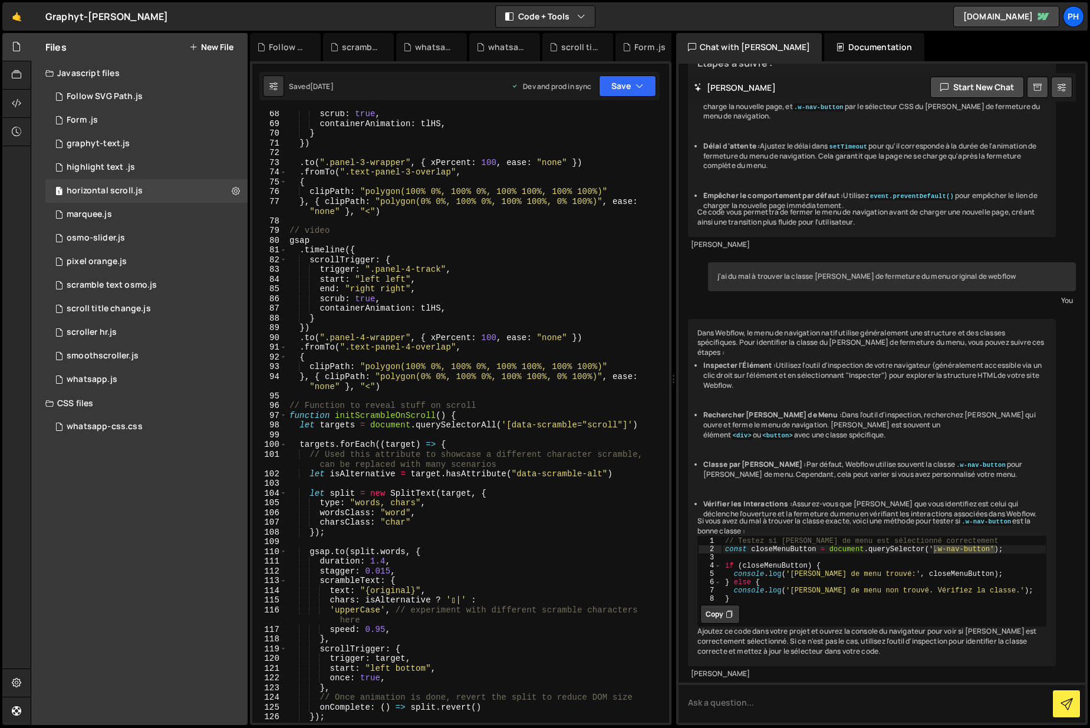
scroll to position [14507, 0]
click at [16, 14] on link "🤙" at bounding box center [16, 16] width 29 height 28
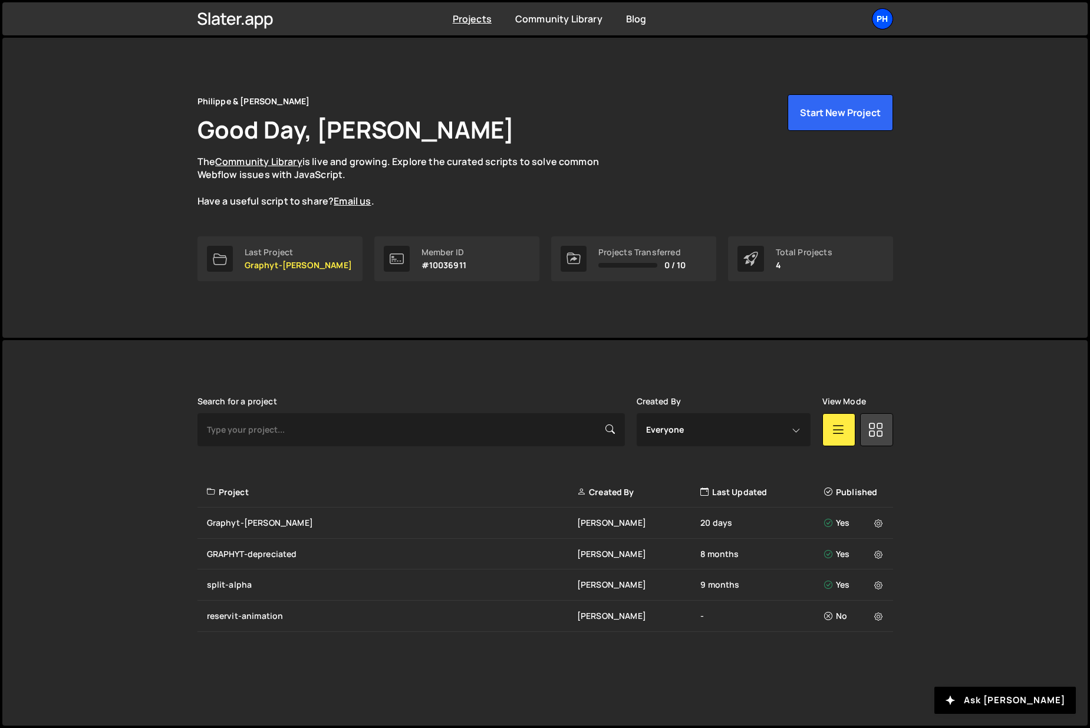
click at [884, 18] on div "Ph" at bounding box center [882, 18] width 21 height 21
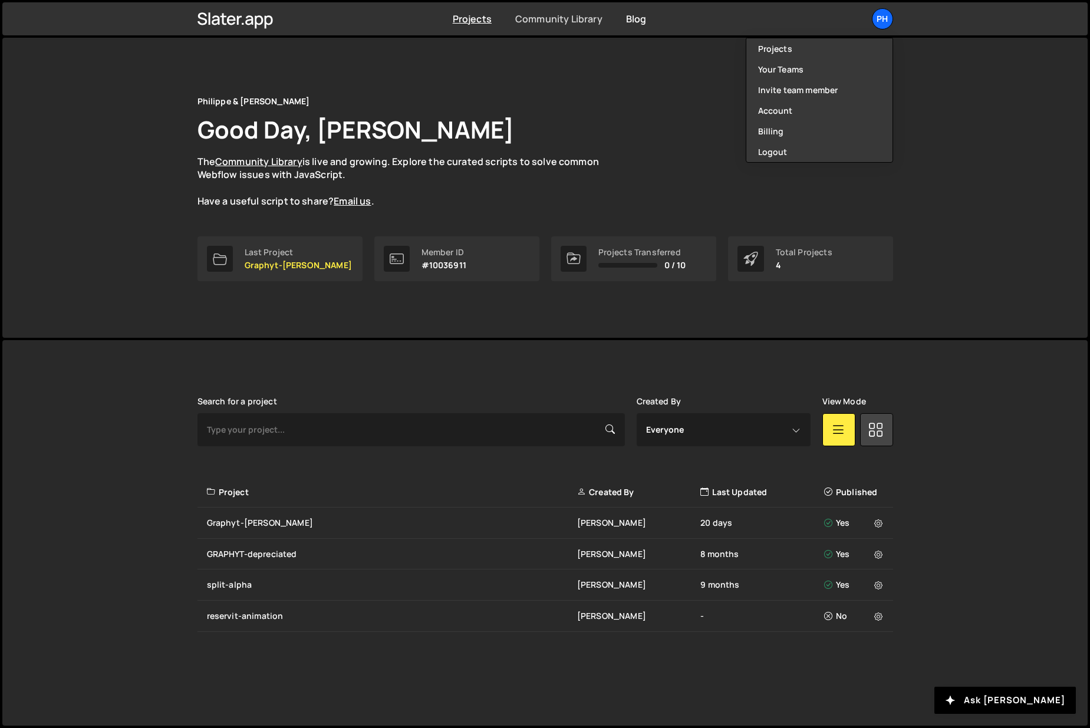
click at [561, 20] on link "Community Library" at bounding box center [558, 18] width 87 height 13
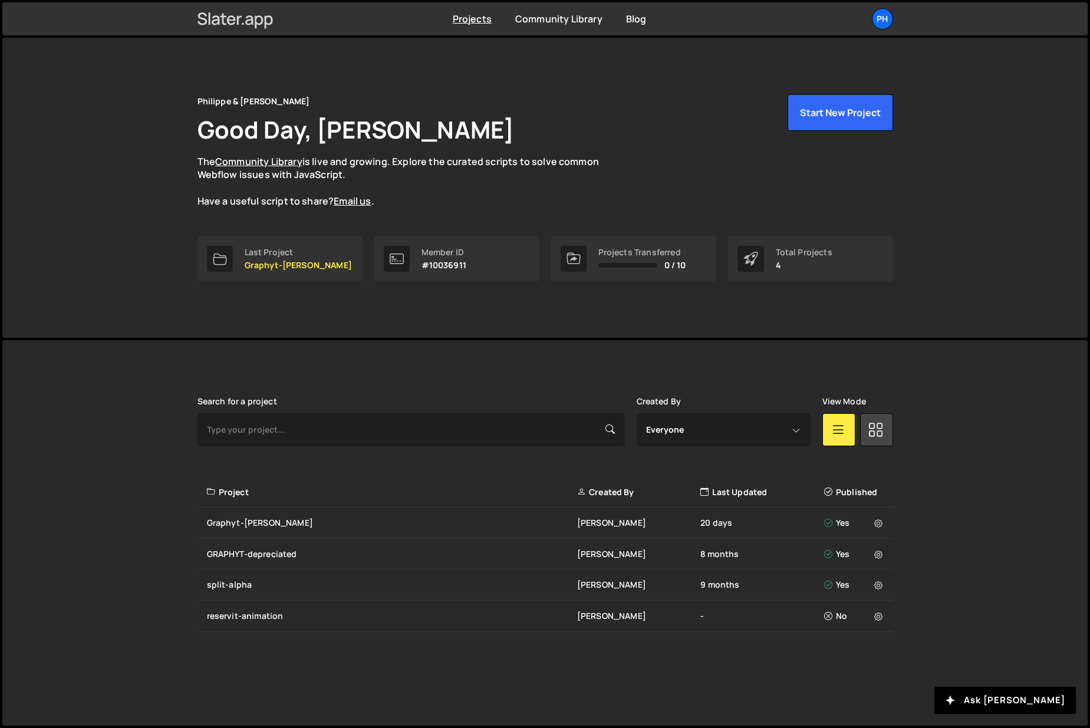
click at [212, 20] on icon at bounding box center [236, 19] width 76 height 20
click at [222, 554] on div "GRAPHYT-depreciated" at bounding box center [392, 554] width 370 height 12
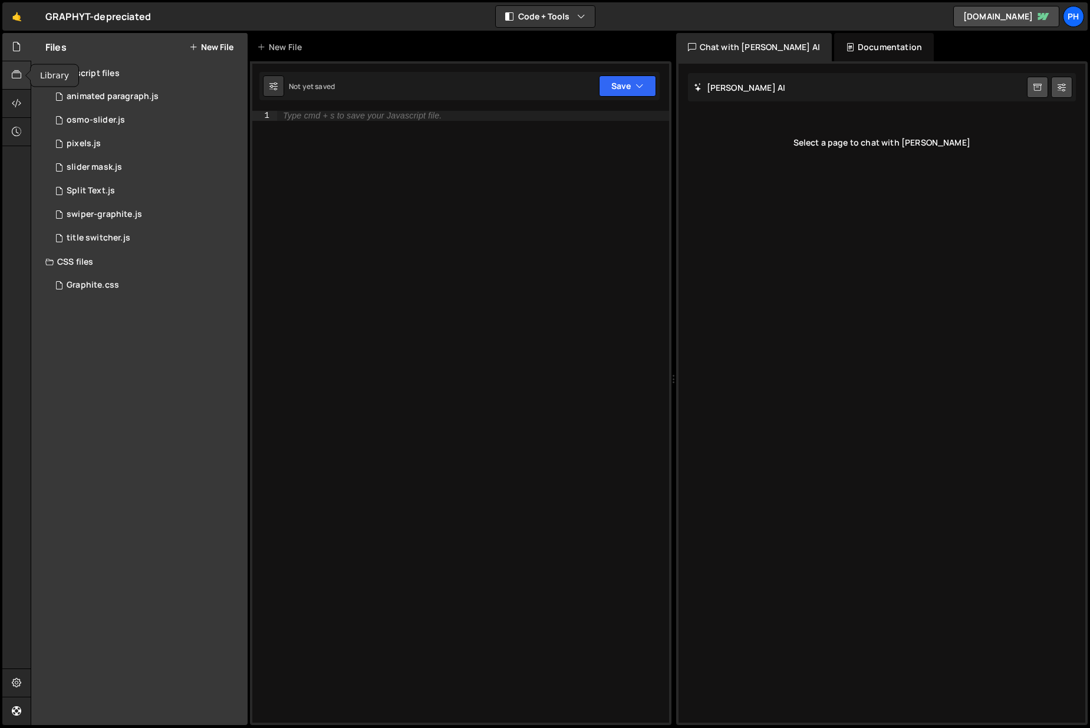
click at [16, 74] on icon at bounding box center [16, 74] width 9 height 13
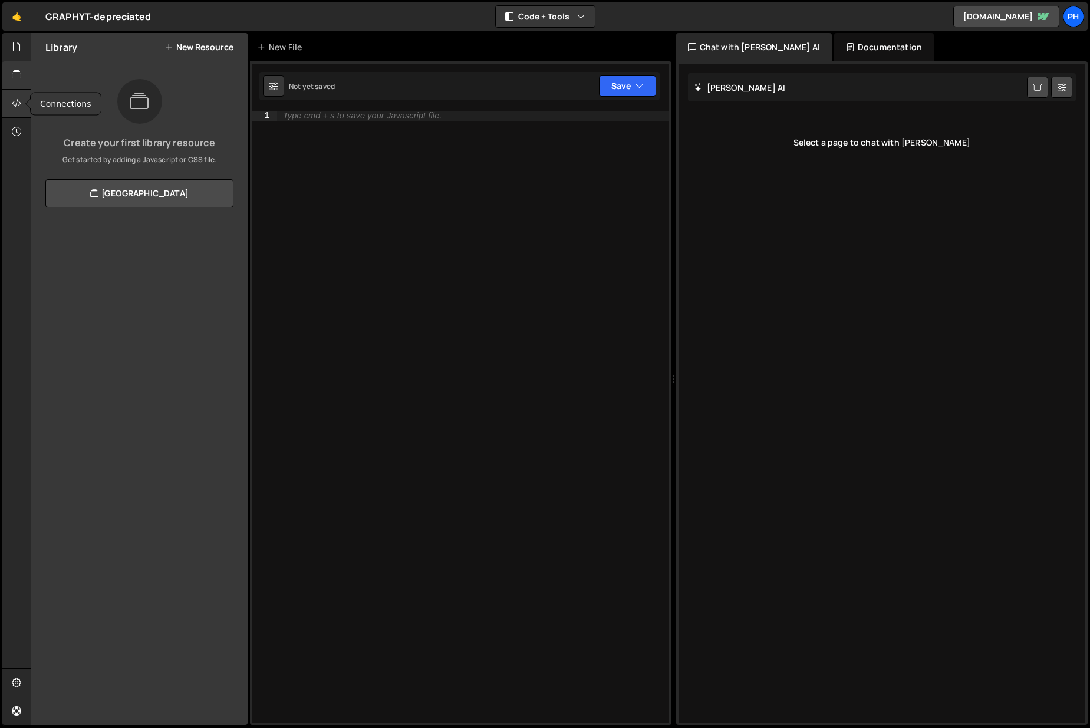
click at [14, 104] on icon at bounding box center [16, 103] width 9 height 13
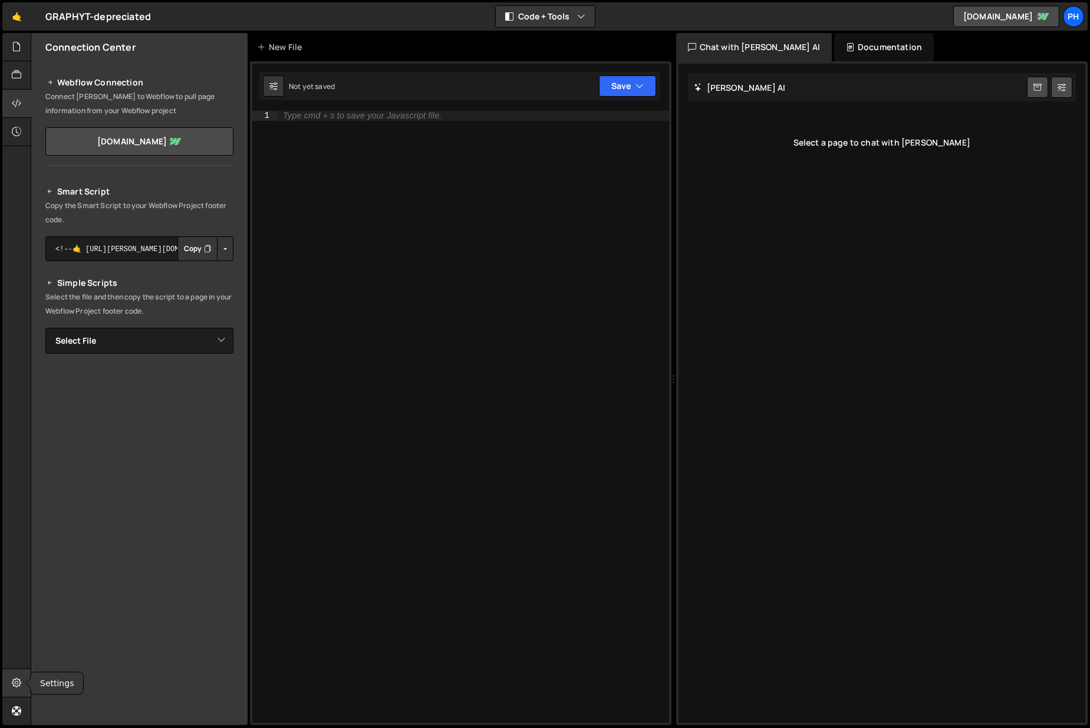
click at [13, 682] on icon at bounding box center [16, 682] width 9 height 13
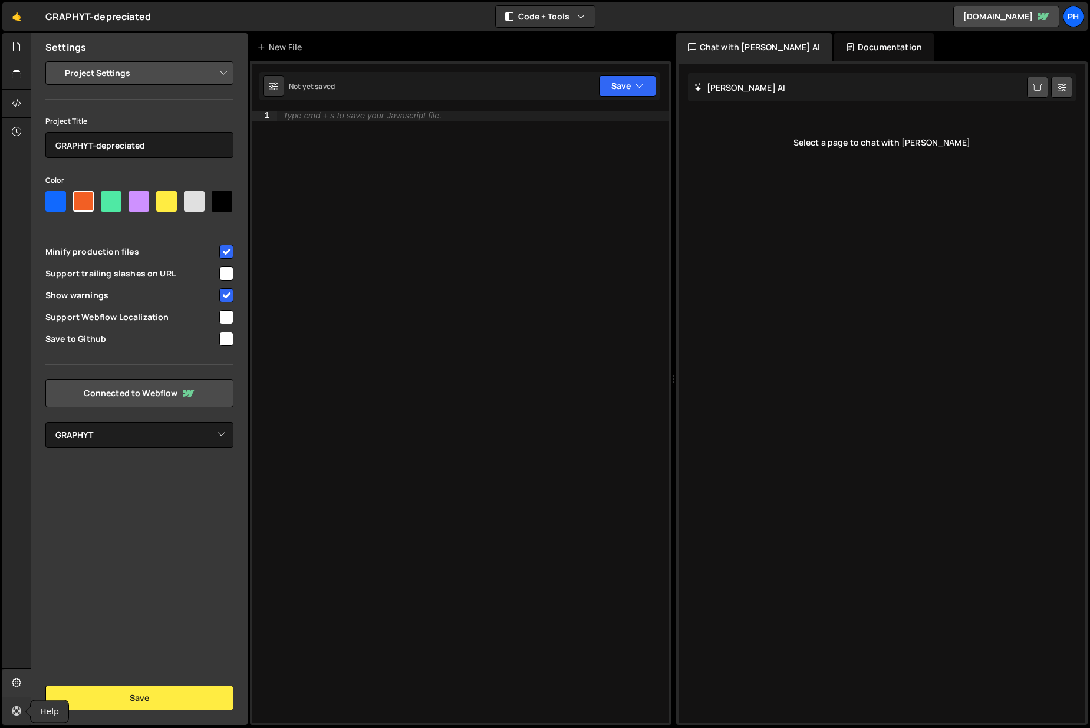
click at [15, 714] on icon at bounding box center [16, 711] width 9 height 13
click at [15, 48] on icon at bounding box center [16, 46] width 9 height 13
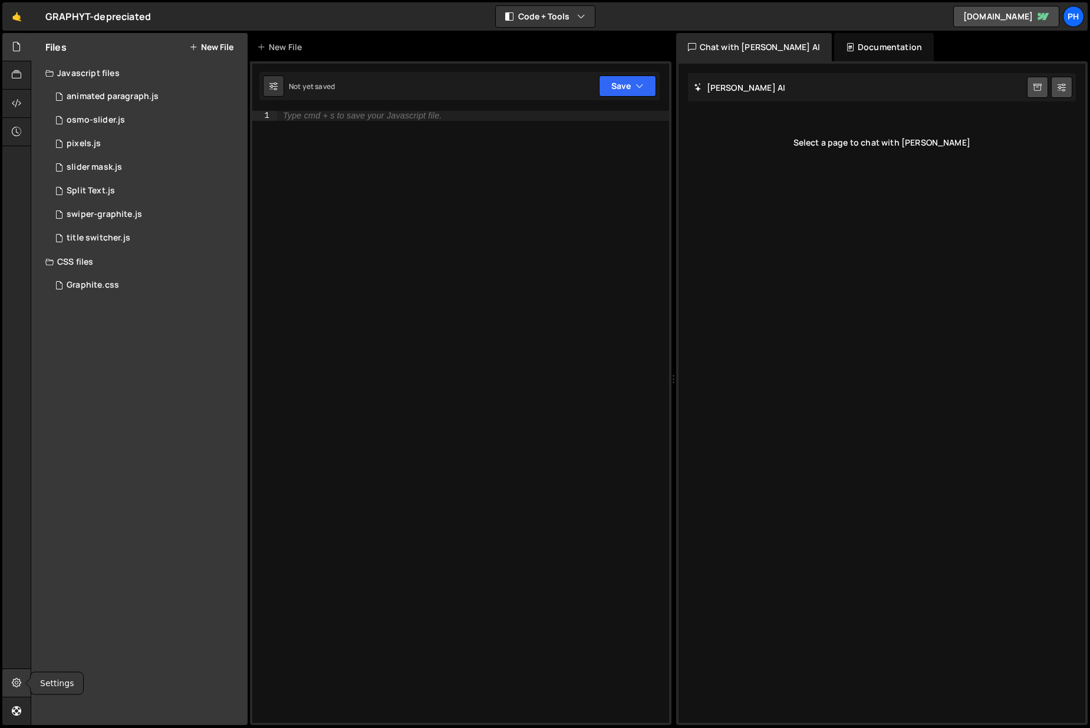
click at [14, 681] on icon at bounding box center [16, 682] width 9 height 13
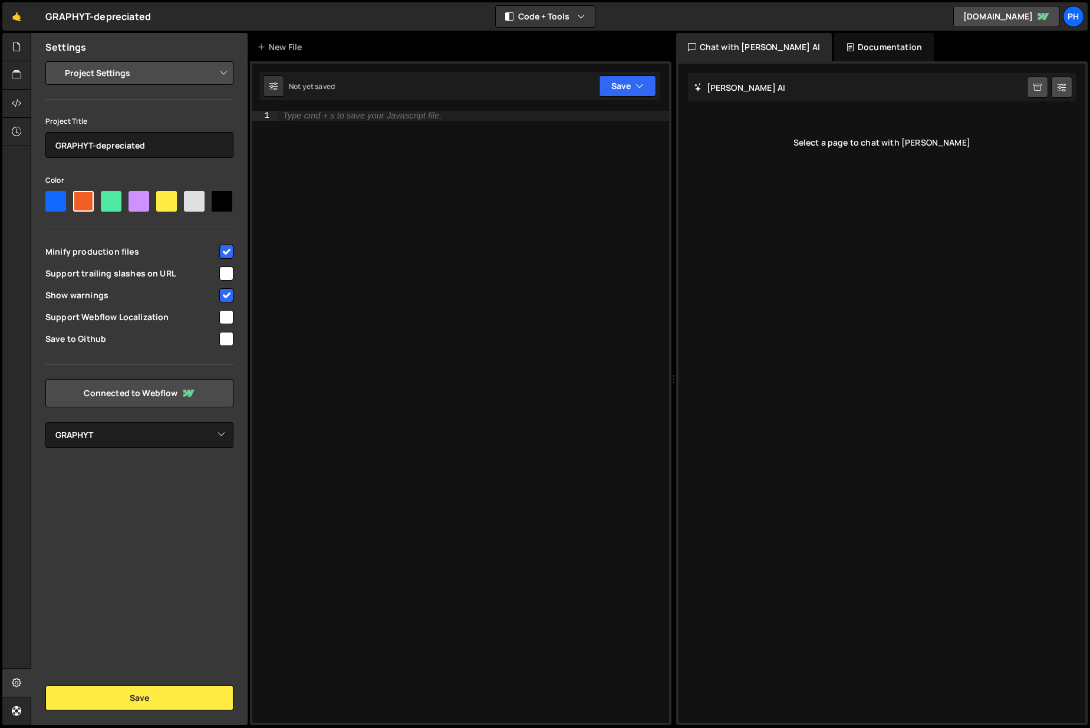
click at [108, 76] on select "Project Settings Code Editor Settings Chat Settings" at bounding box center [141, 73] width 173 height 26
click at [55, 60] on select "Project Settings Code Editor Settings Chat Settings" at bounding box center [141, 73] width 173 height 26
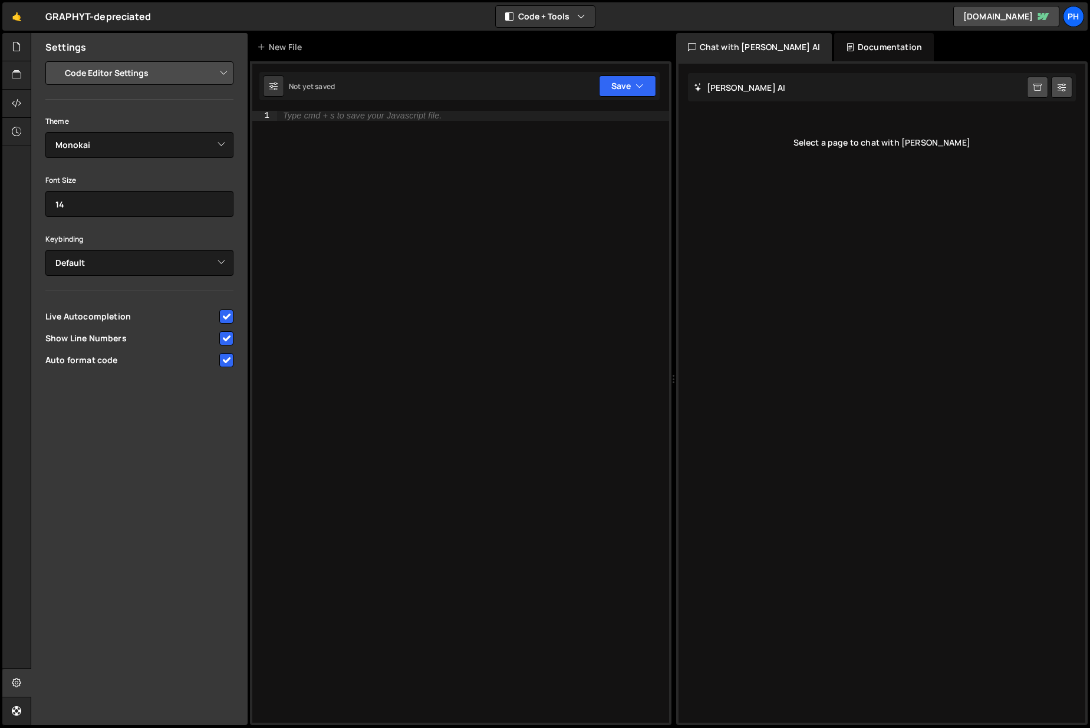
click at [107, 76] on select "Project Settings Code Editor Settings Chat Settings" at bounding box center [141, 73] width 173 height 26
select select "chat"
click at [55, 60] on select "Project Settings Code Editor Settings Chat Settings" at bounding box center [141, 73] width 173 height 26
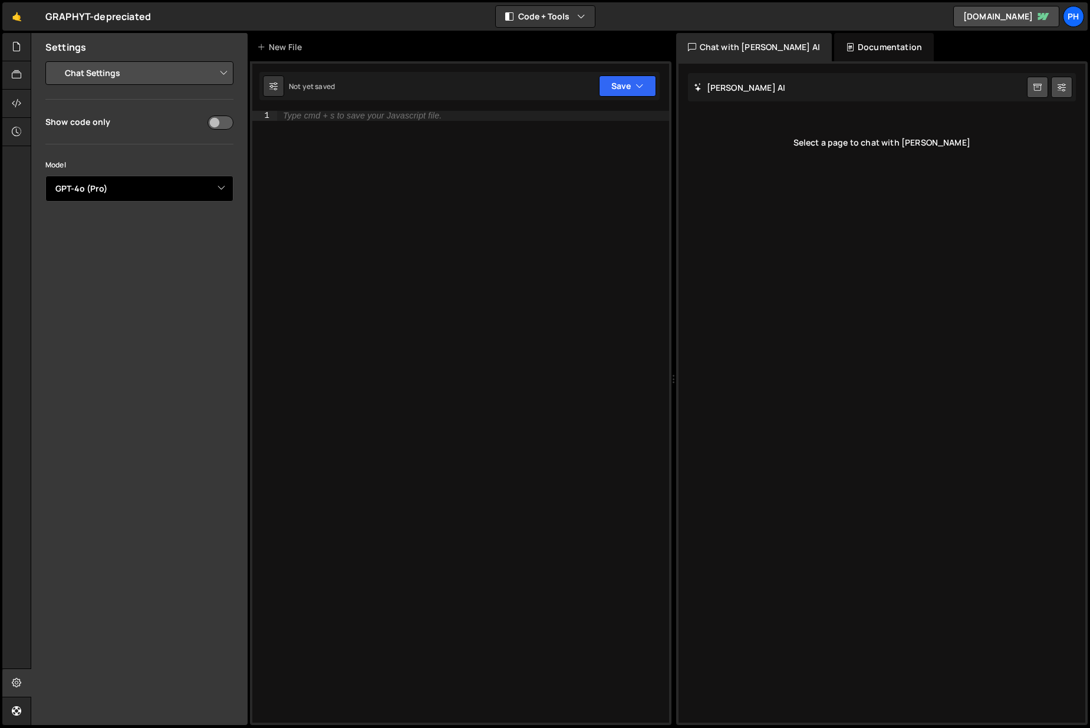
click at [97, 191] on select "Select Model GPT-3.5 GPT-4o mini GPT-4o (Pro) GPT-4.1 (Pro)" at bounding box center [139, 189] width 188 height 26
select select "gpt-4.1"
click at [45, 176] on select "Select Model GPT-3.5 GPT-4o mini GPT-4o (Pro) GPT-4.1 (Pro)" at bounding box center [139, 189] width 188 height 26
click at [17, 45] on icon at bounding box center [16, 46] width 9 height 13
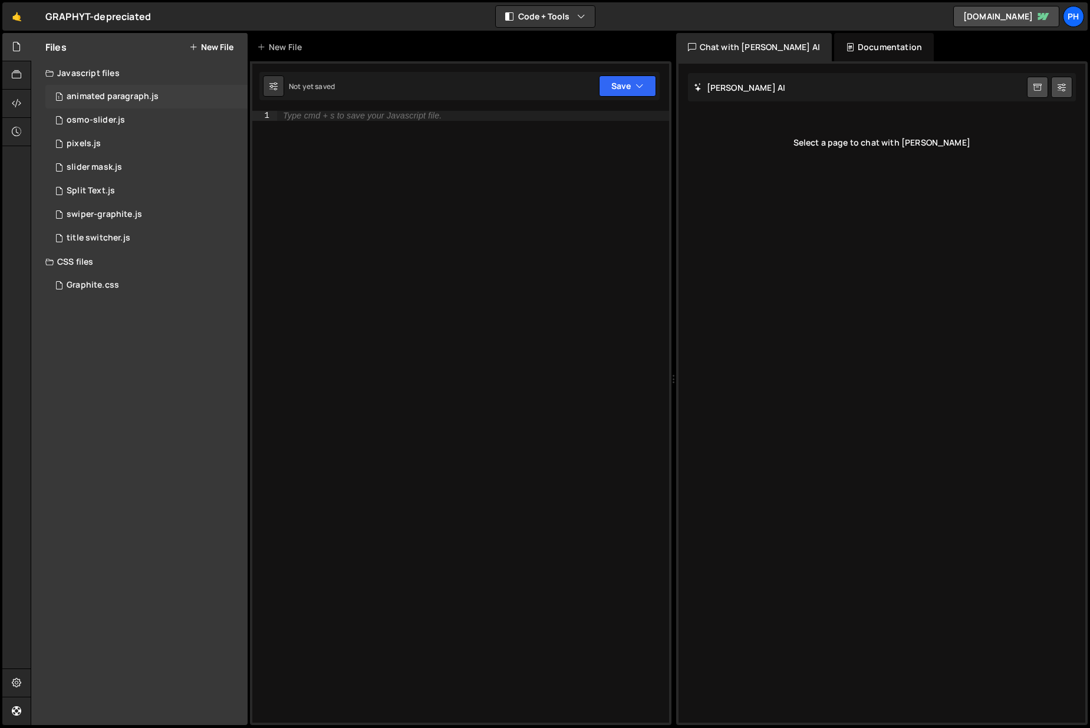
click at [81, 98] on div "animated paragraph.js" at bounding box center [113, 96] width 92 height 11
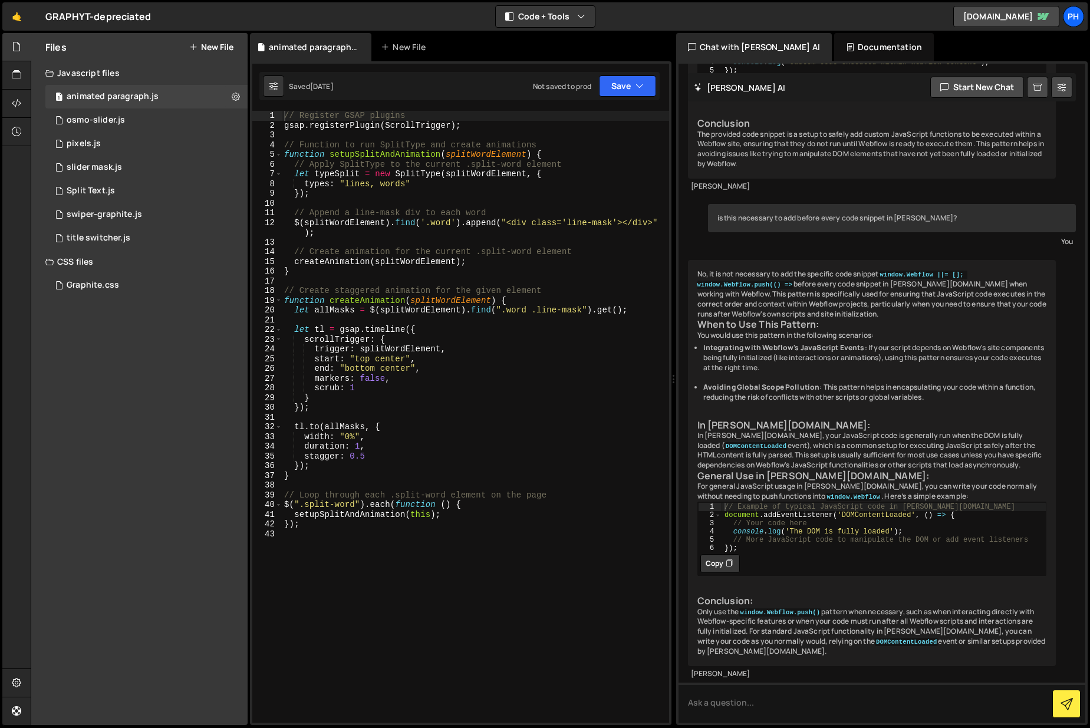
scroll to position [2954, 0]
click at [768, 709] on textarea at bounding box center [882, 703] width 407 height 40
type textarea "on peut avoir [PERSON_NAME] avec chatgpt5 et pas 4"
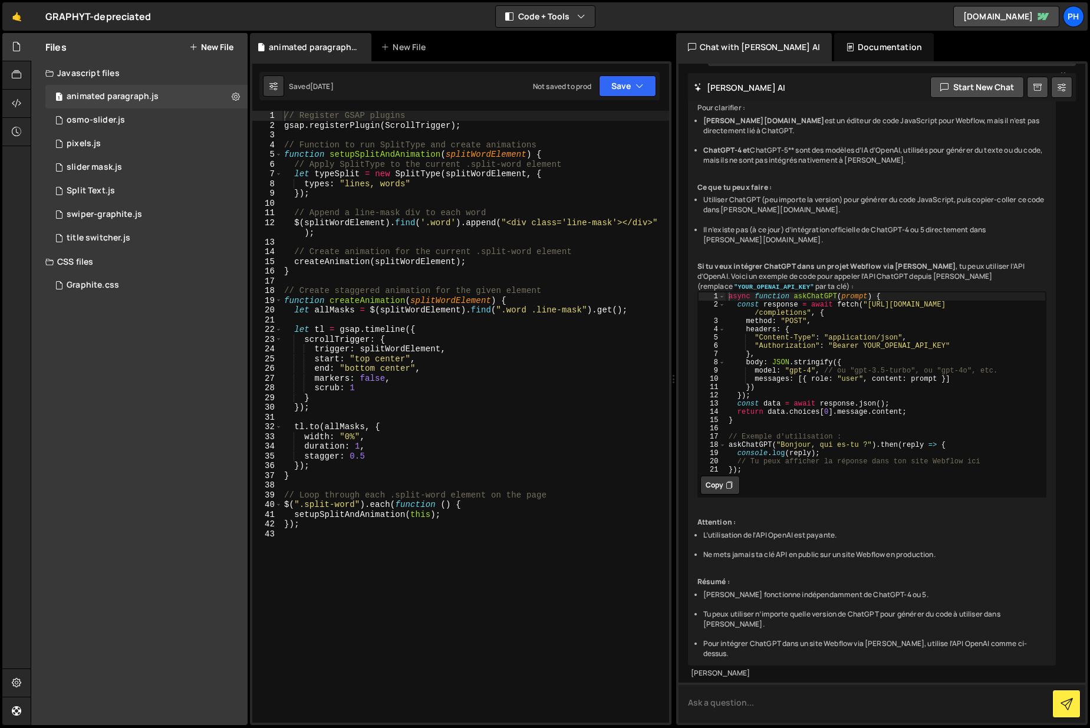
scroll to position [3689, 0]
